Goal: Information Seeking & Learning: Learn about a topic

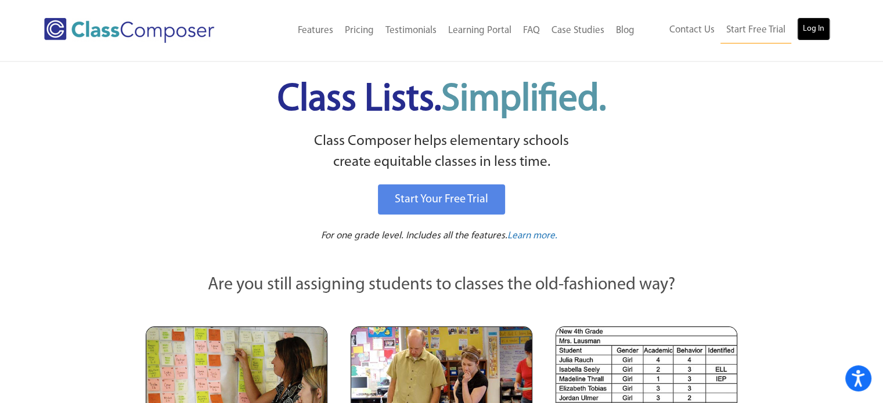
click at [824, 34] on link "Log In" at bounding box center [813, 28] width 33 height 23
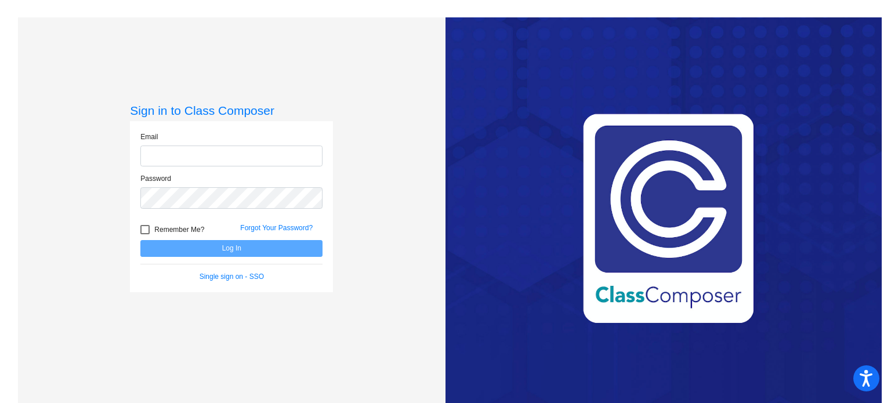
type input "kgoldsborough@mbgsd.org"
click at [260, 255] on button "Log In" at bounding box center [231, 248] width 182 height 17
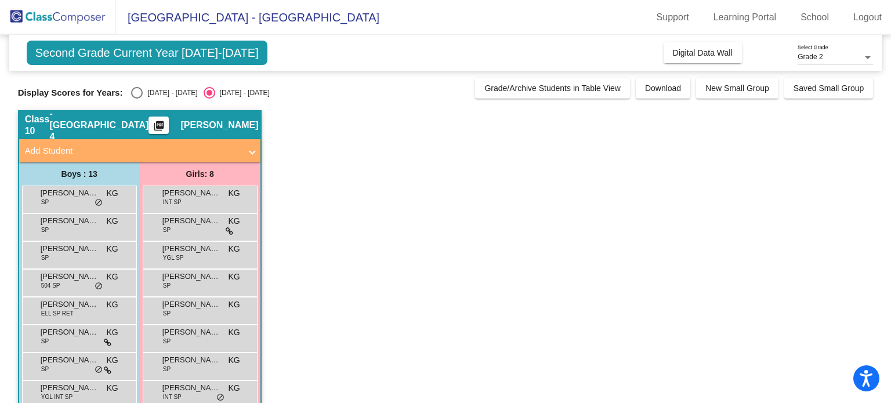
click at [135, 90] on div "Select an option" at bounding box center [137, 93] width 12 height 12
click at [136, 99] on input "2024 - 2025" at bounding box center [136, 99] width 1 height 1
radio input "true"
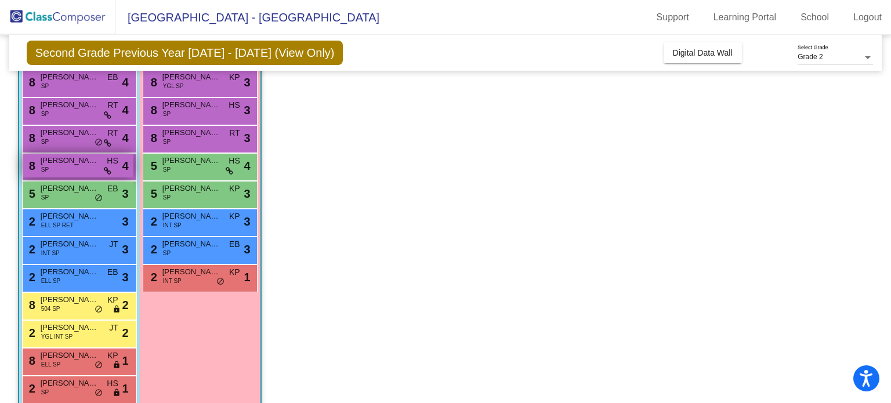
scroll to position [116, 0]
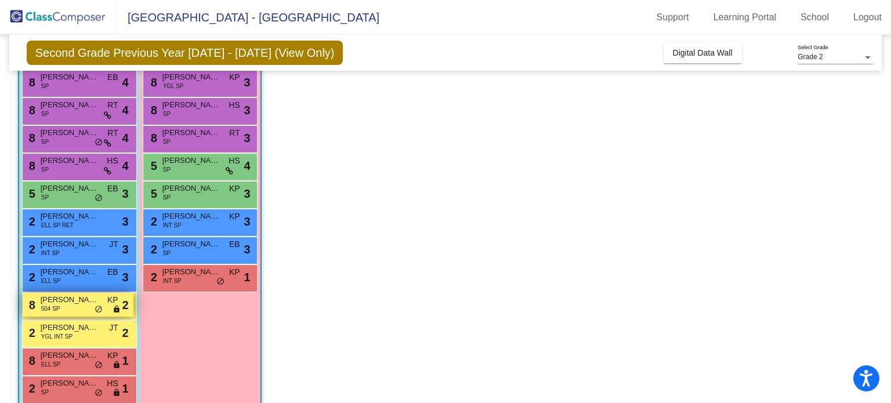
click at [68, 305] on div "8 Greyson Bledsoe 504 SP KP lock do_not_disturb_alt 2" at bounding box center [78, 305] width 111 height 24
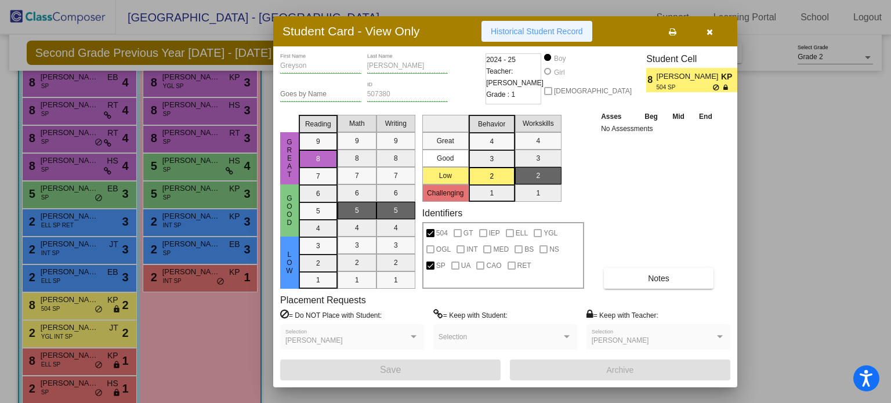
click at [539, 34] on span "Historical Student Record" at bounding box center [537, 31] width 92 height 9
click at [710, 28] on icon "button" at bounding box center [710, 32] width 6 height 8
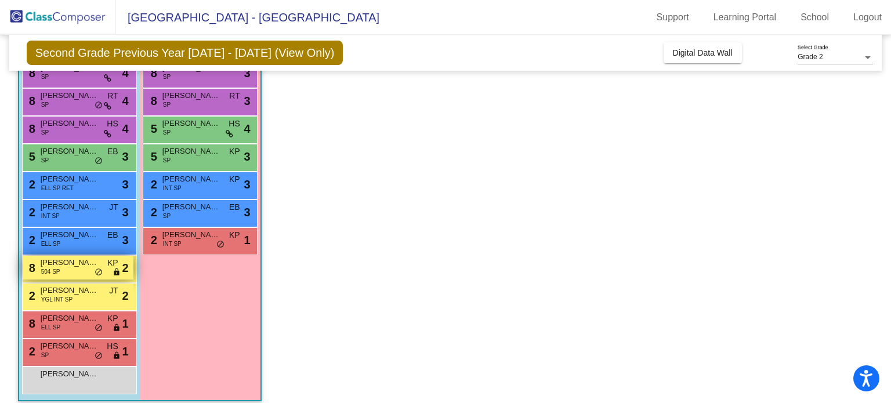
scroll to position [153, 0]
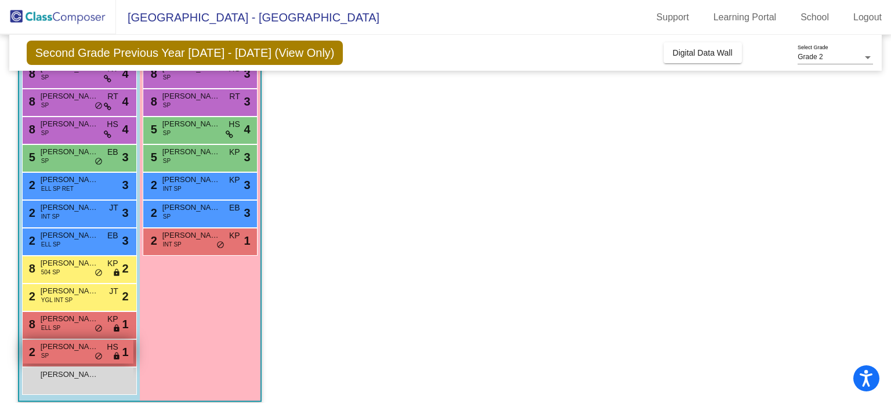
click at [71, 352] on div "2 Yonatan Aristy SP HS lock do_not_disturb_alt 1" at bounding box center [78, 352] width 111 height 24
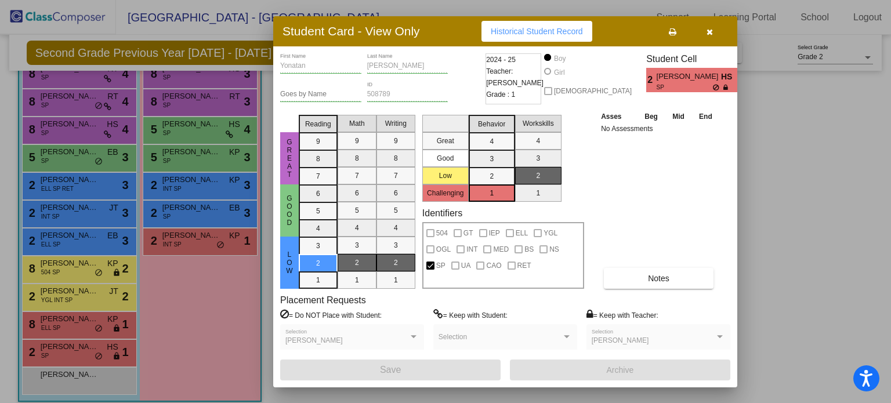
click at [545, 29] on span "Historical Student Record" at bounding box center [537, 31] width 92 height 9
click at [719, 30] on button "button" at bounding box center [709, 31] width 37 height 21
